Goal: Task Accomplishment & Management: Manage account settings

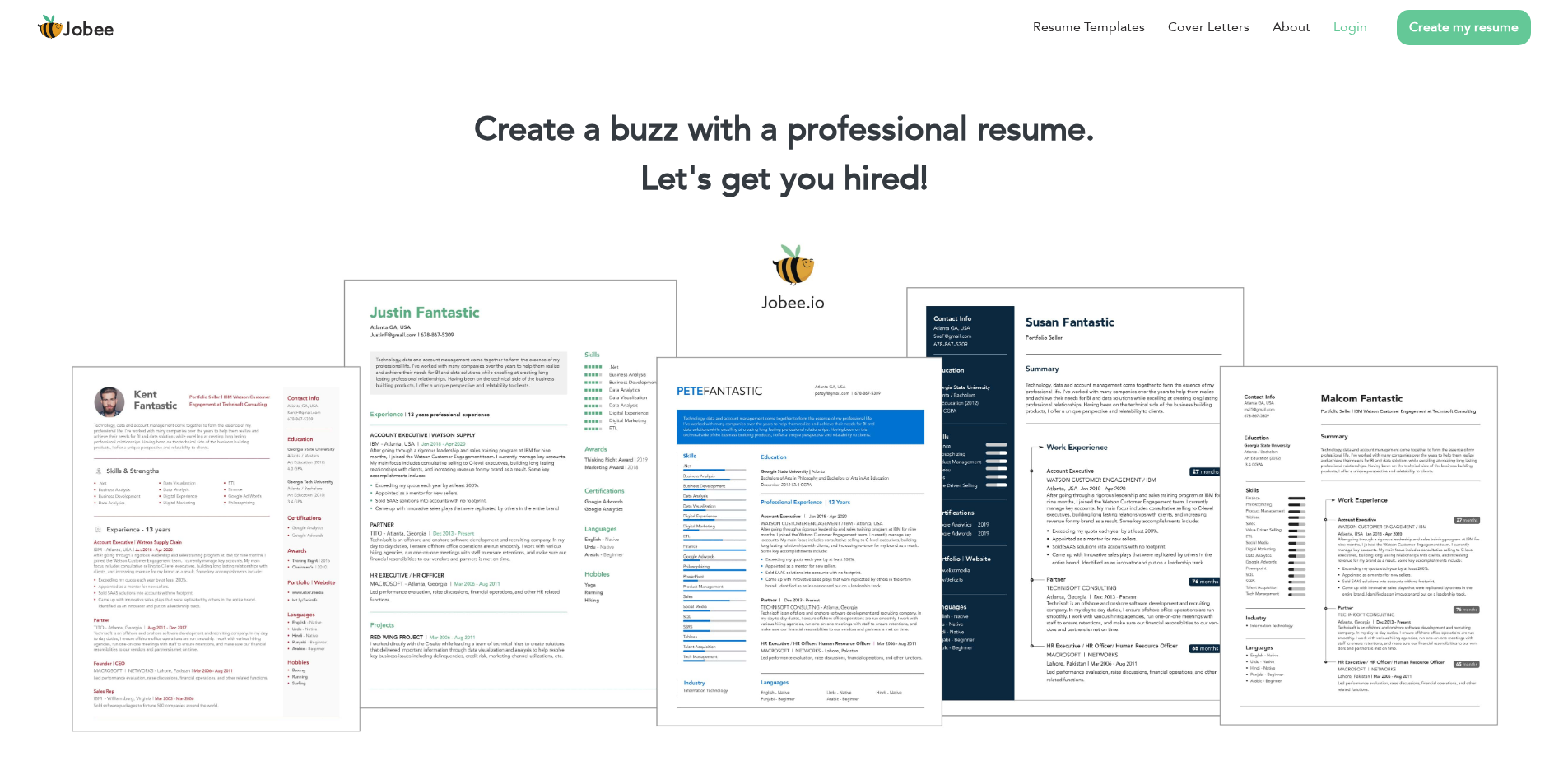
click at [1343, 33] on link "Login" at bounding box center [1350, 26] width 34 height 20
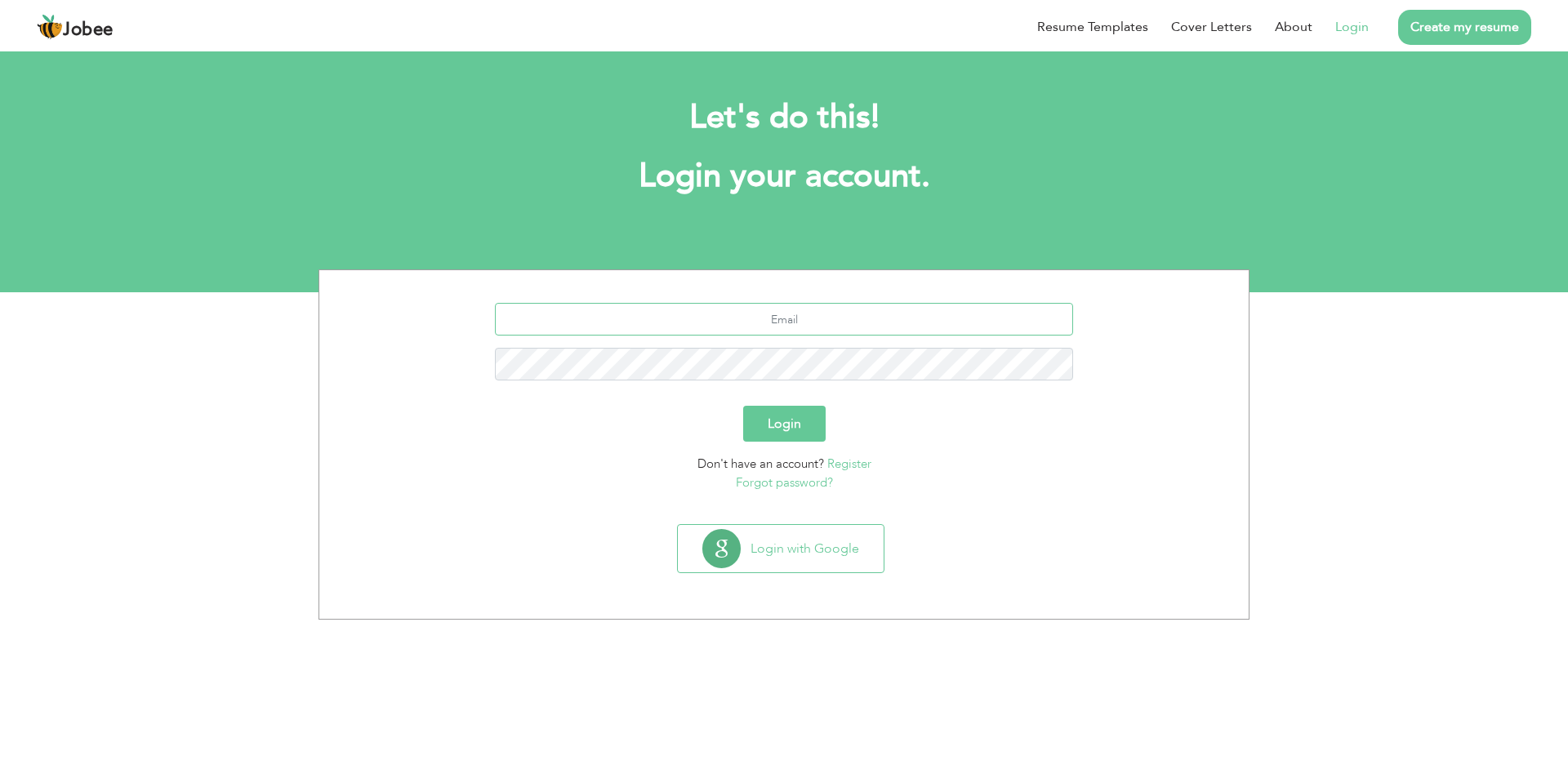
click at [771, 322] on input "text" at bounding box center [785, 319] width 579 height 33
type input "alirazamirajkhan@gmail.com"
